Goal: Information Seeking & Learning: Find specific fact

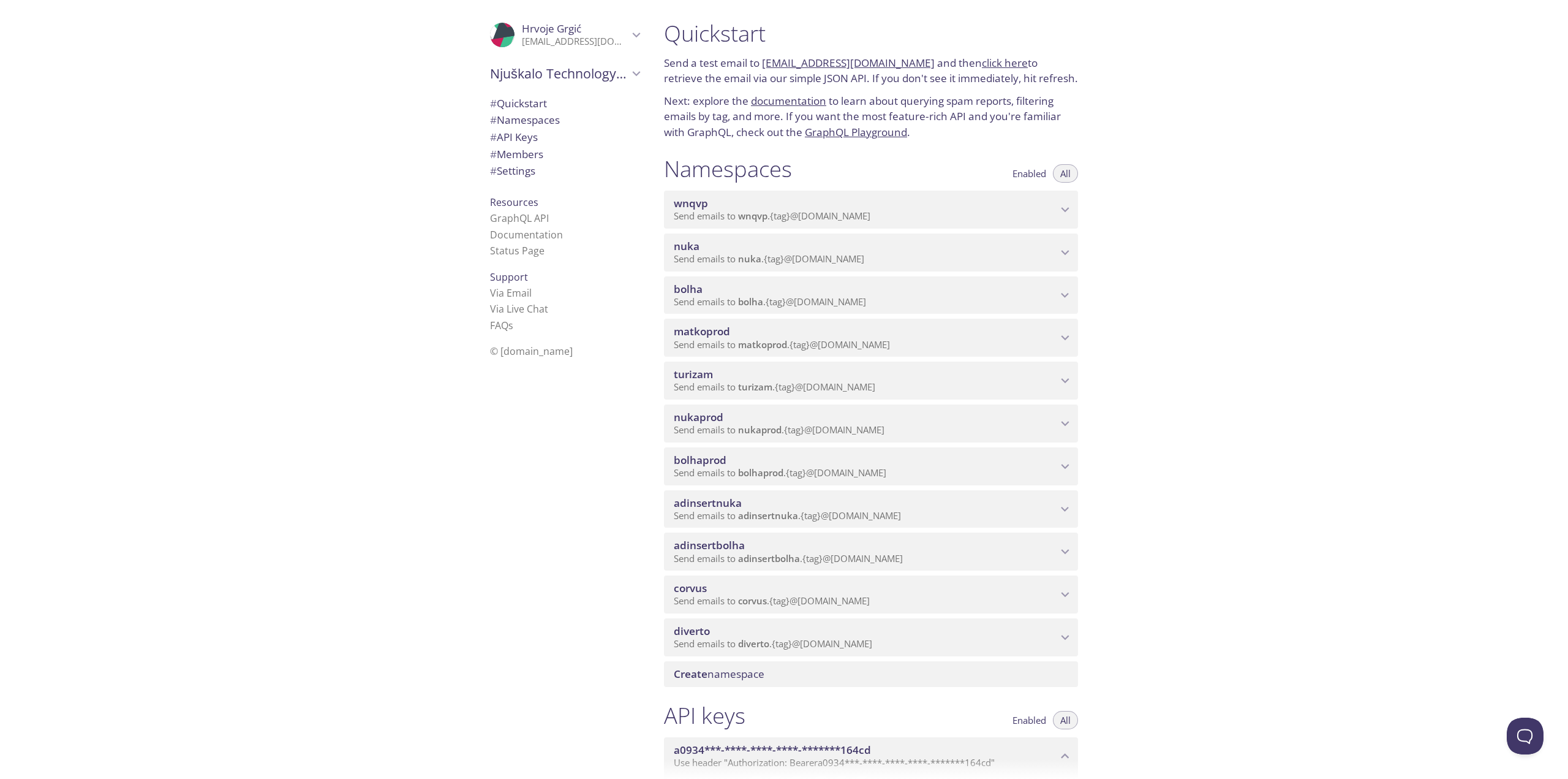
click at [1060, 296] on icon "bolha namespace" at bounding box center [1065, 295] width 16 height 16
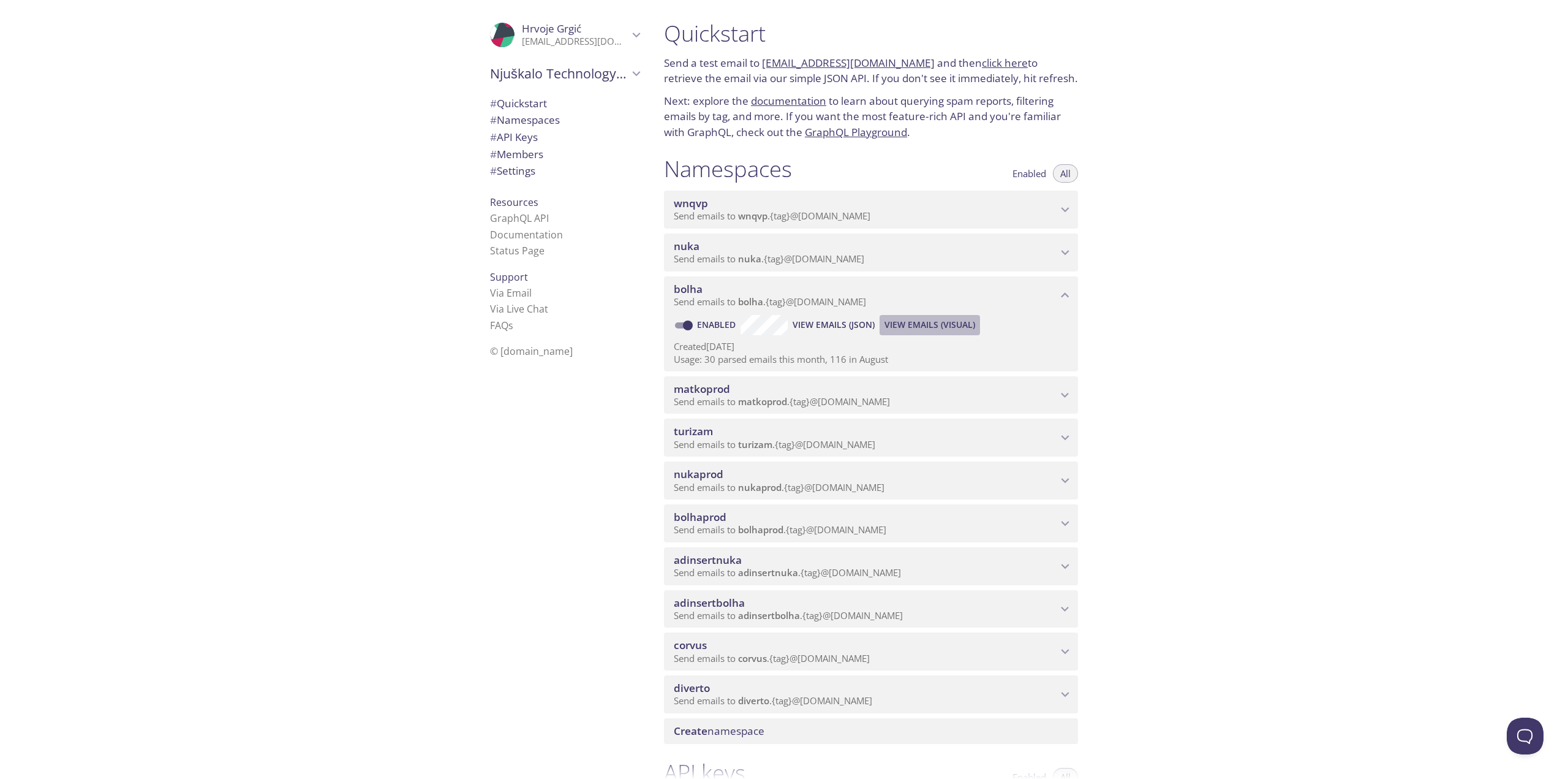
click at [919, 326] on span "View Emails (Visual)" at bounding box center [930, 325] width 91 height 15
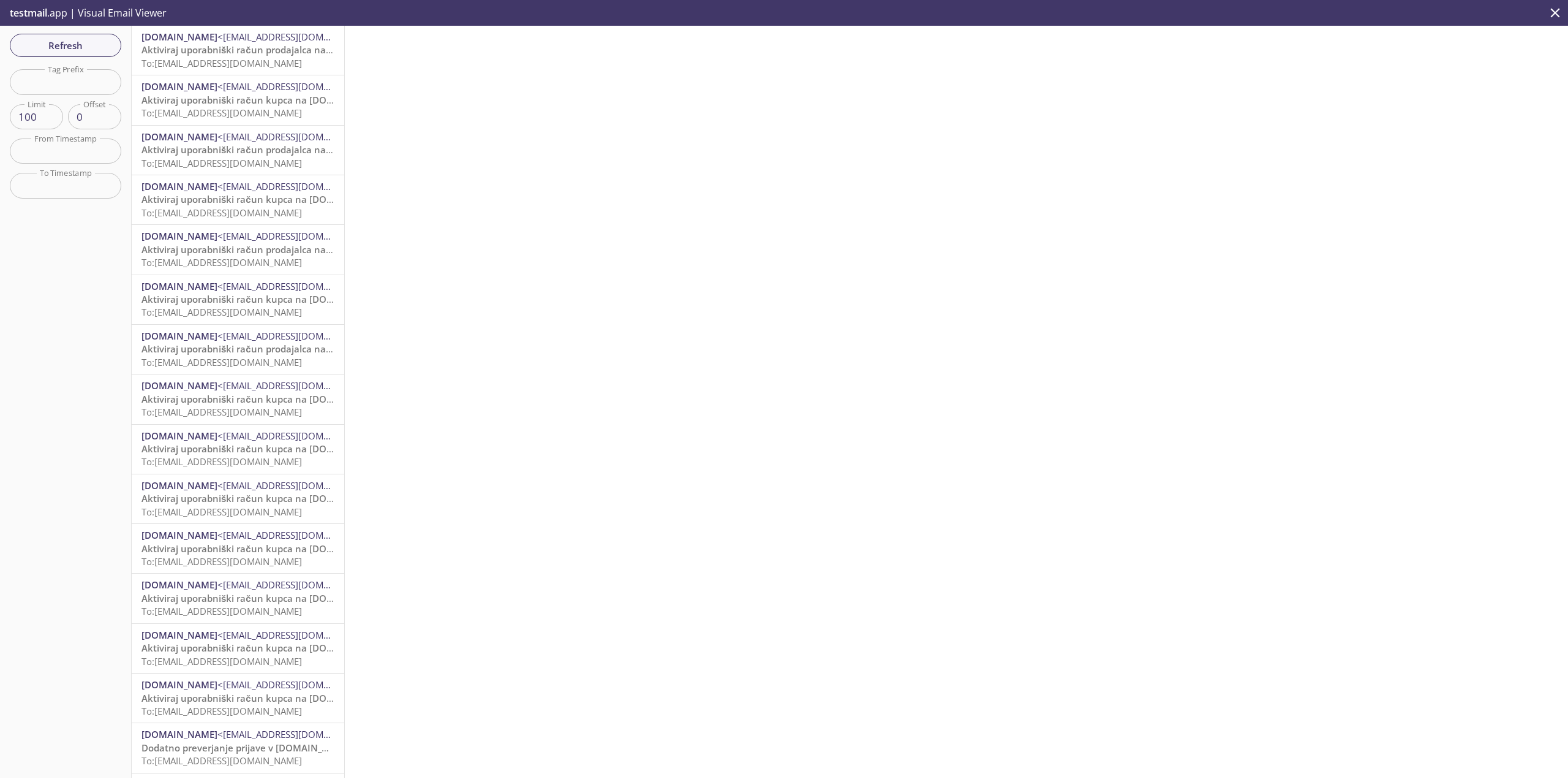
click at [213, 45] on span "Aktiviraj uporabniški račun prodajalca na [DOMAIN_NAME]" at bounding box center [273, 50] width 263 height 13
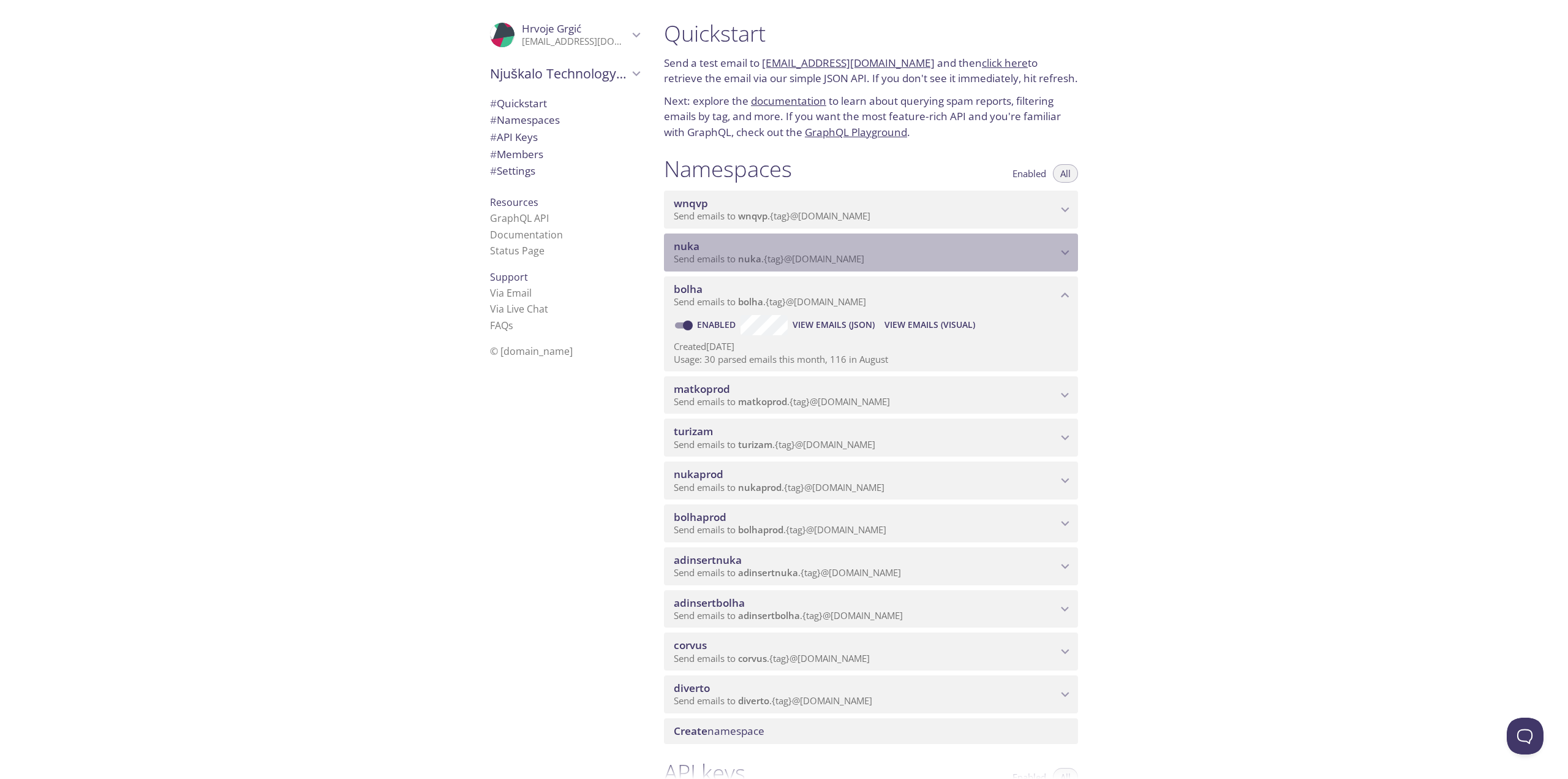
click at [1064, 258] on icon "nuka namespace" at bounding box center [1065, 252] width 16 height 16
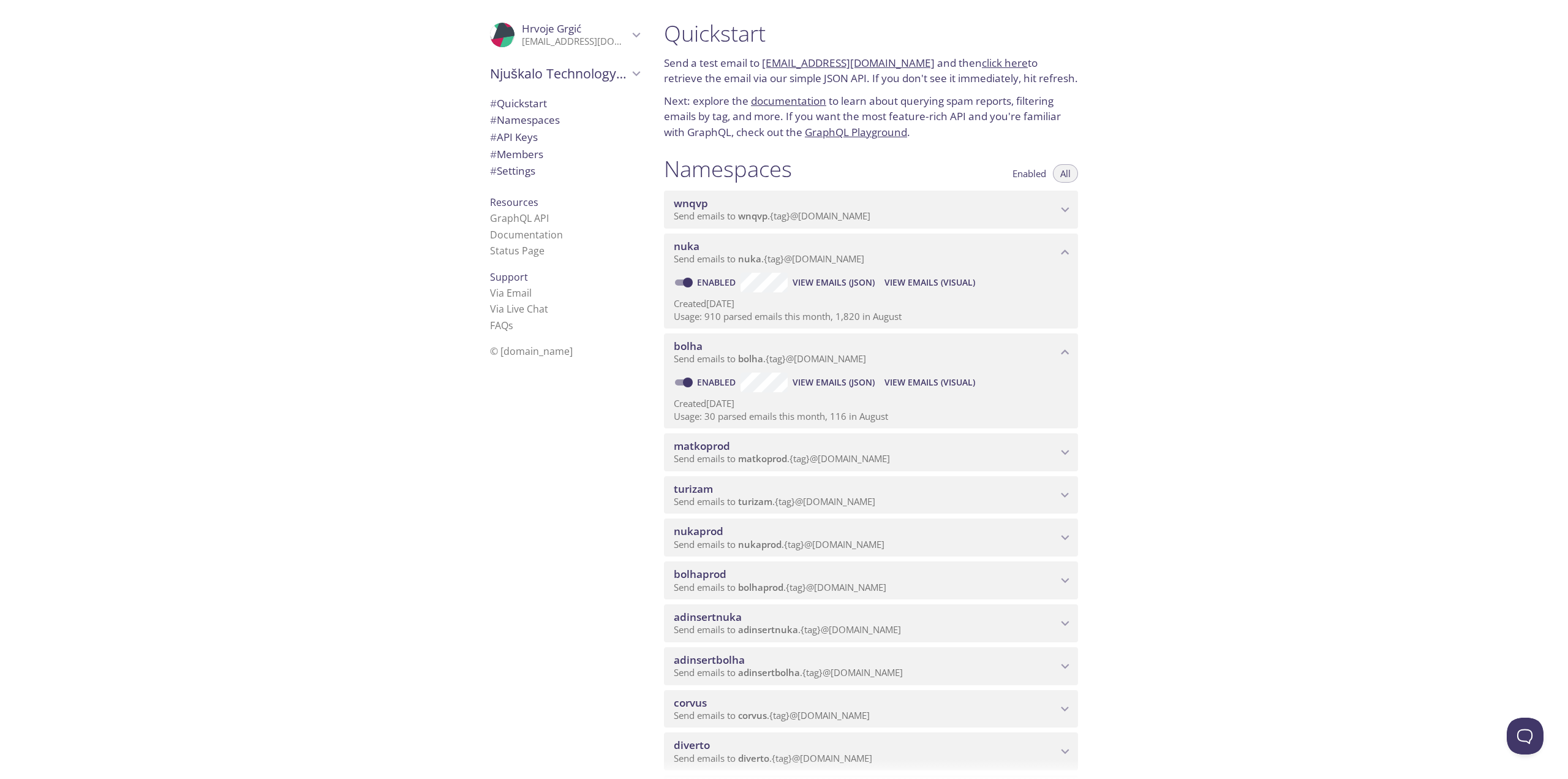
click at [935, 286] on span "View Emails (Visual)" at bounding box center [930, 283] width 91 height 15
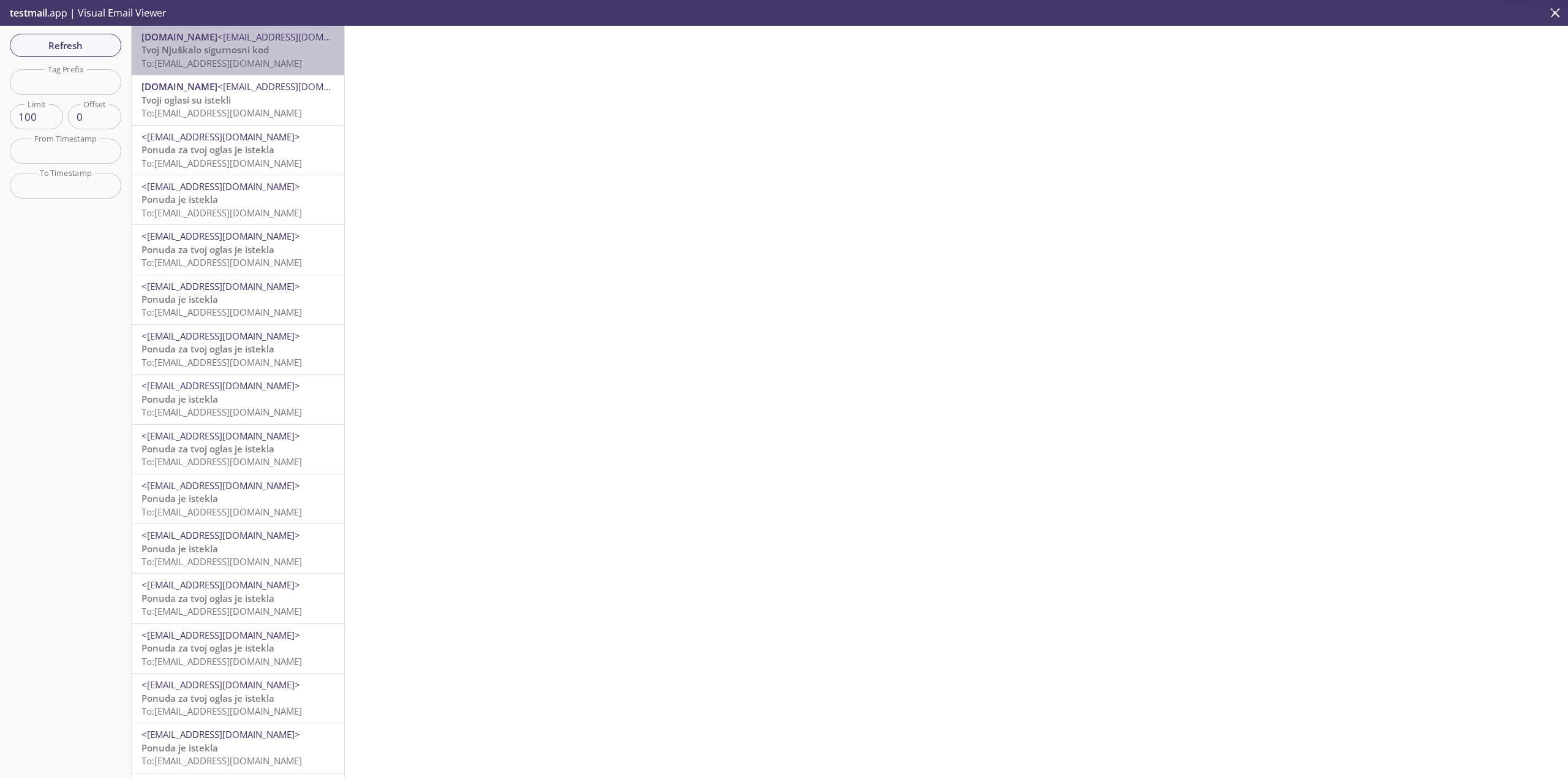
click at [258, 54] on span "Tvoj Njuškalo sigurnosni kod" at bounding box center [205, 50] width 128 height 13
